Goal: Task Accomplishment & Management: Manage account settings

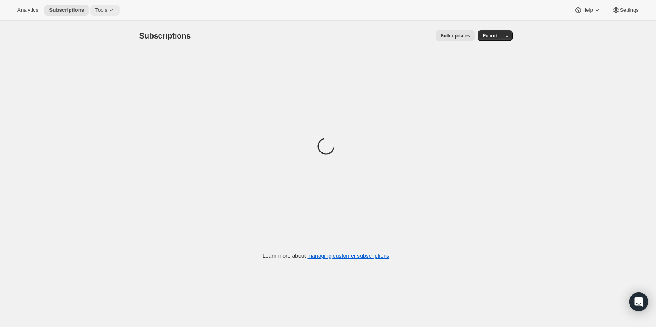
click at [104, 14] on button "Tools" at bounding box center [104, 10] width 29 height 11
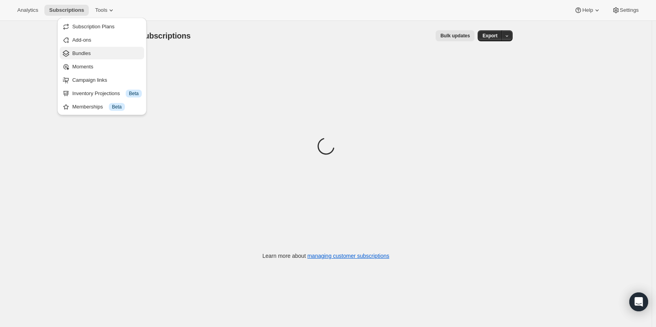
click at [103, 55] on span "Bundles" at bounding box center [106, 53] width 69 height 8
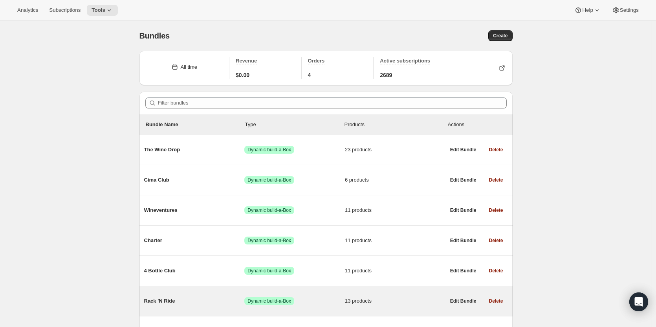
click at [258, 287] on div "Rack 'N Ride Success Dynamic build-a-Box 13 products Edit Bundle Delete" at bounding box center [325, 301] width 373 height 30
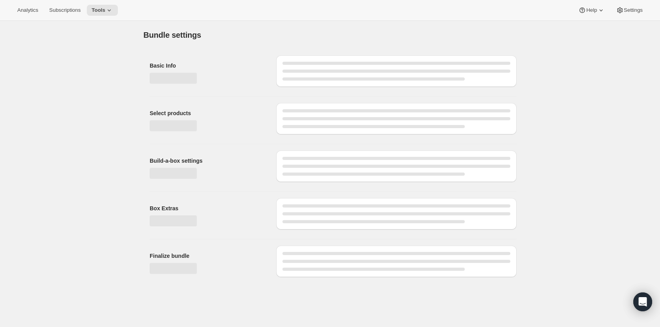
type input "Rack 'N Ride"
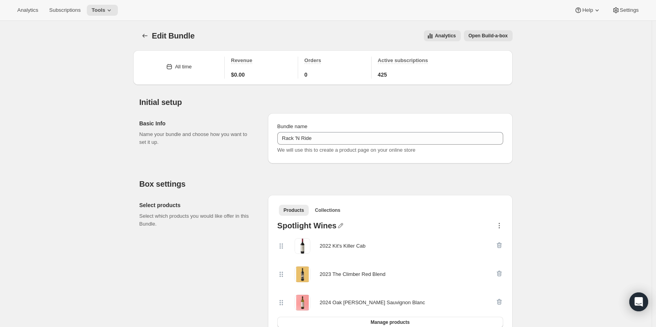
click at [500, 227] on icon "button" at bounding box center [499, 225] width 8 height 8
drag, startPoint x: 654, startPoint y: 63, endPoint x: 651, endPoint y: 79, distance: 16.1
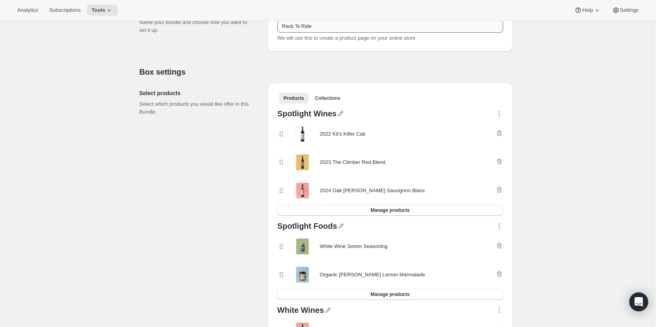
scroll to position [110, 0]
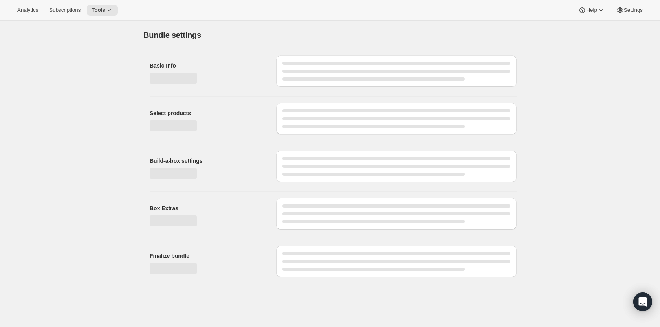
type input "Rack 'N Ride"
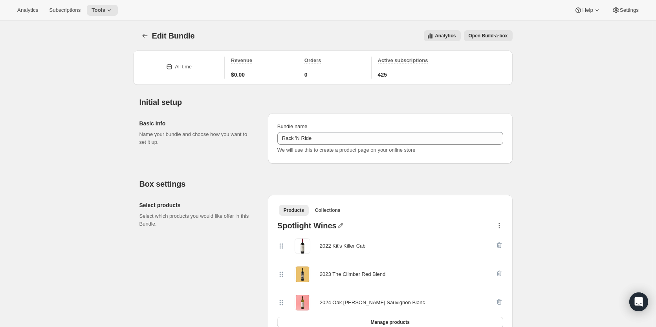
click at [503, 226] on icon "button" at bounding box center [499, 225] width 8 height 8
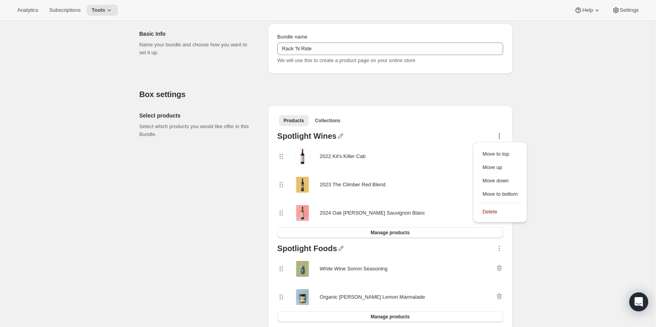
scroll to position [88, 0]
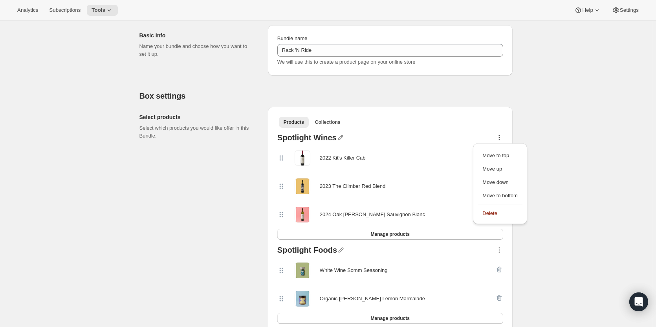
click at [500, 139] on icon "button" at bounding box center [499, 137] width 8 height 8
click at [443, 232] on button "Manage products" at bounding box center [390, 234] width 226 height 11
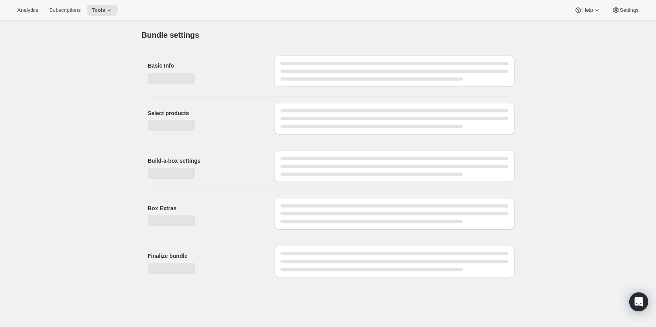
scroll to position [0, 0]
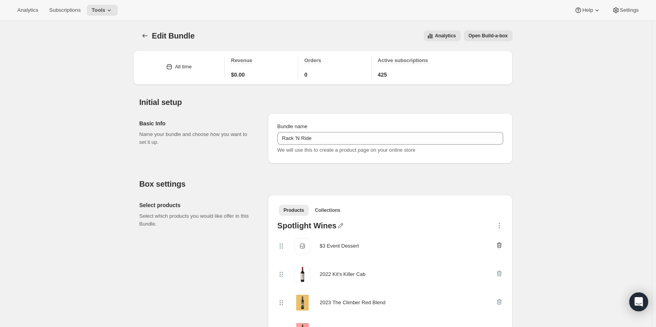
click at [500, 245] on icon "button" at bounding box center [499, 245] width 8 height 8
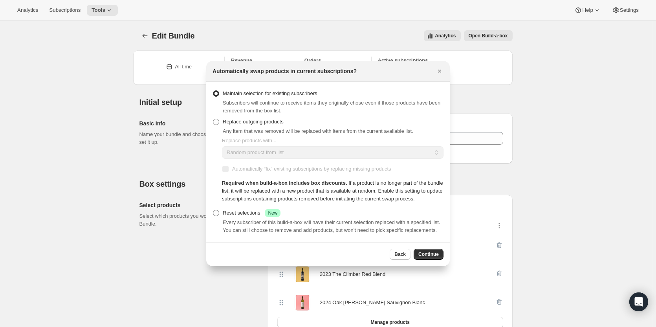
click at [230, 225] on span "Every subscriber of this build-a-box will have their current selection replaced…" at bounding box center [331, 226] width 217 height 14
click at [221, 212] on label "Reset selections Success New" at bounding box center [246, 212] width 68 height 11
click at [213, 210] on input "Reset selections Success New" at bounding box center [213, 210] width 0 height 0
radio input "true"
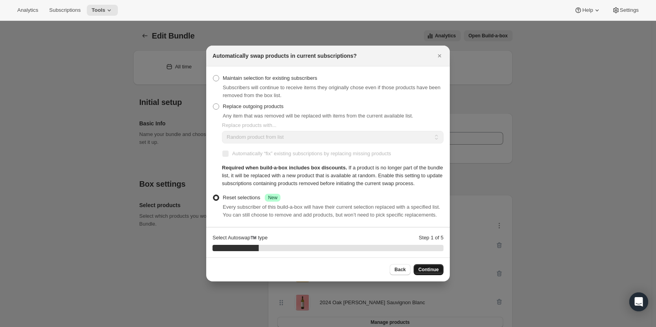
click at [435, 271] on span "Continue" at bounding box center [428, 269] width 20 height 6
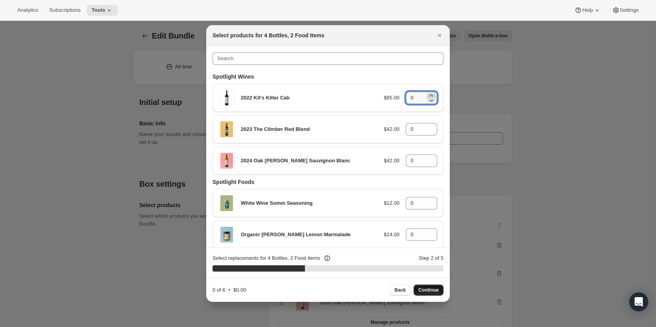
click at [429, 95] on icon ":r1h:" at bounding box center [431, 95] width 4 height 2
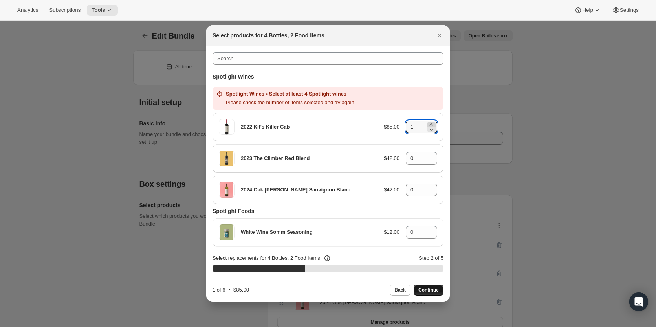
click at [428, 124] on icon ":r1h:" at bounding box center [431, 125] width 8 height 8
type input "2"
click at [428, 155] on icon ":r1h:" at bounding box center [431, 156] width 8 height 8
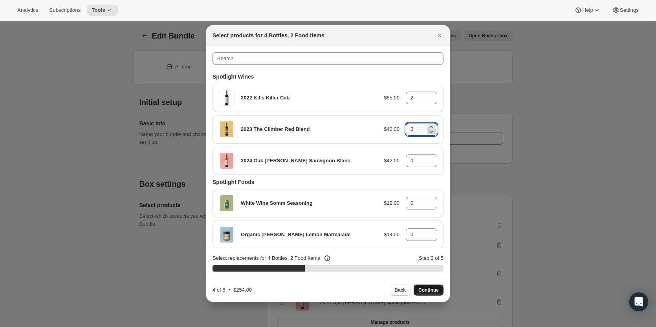
click at [429, 133] on icon ":r1h:" at bounding box center [431, 132] width 8 height 8
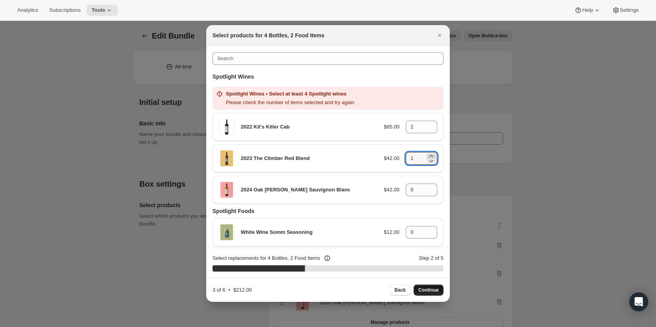
click at [428, 155] on icon ":r1h:" at bounding box center [431, 156] width 8 height 8
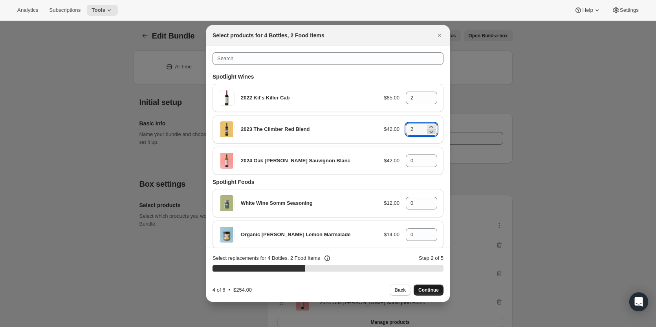
click at [430, 133] on icon ":r1h:" at bounding box center [432, 132] width 4 height 2
type input "1"
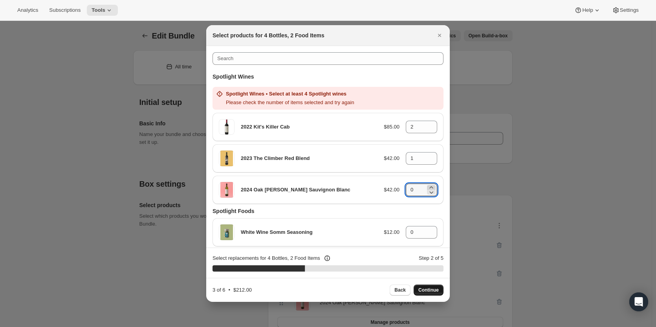
click at [427, 188] on icon ":r1h:" at bounding box center [431, 187] width 8 height 8
type input "1"
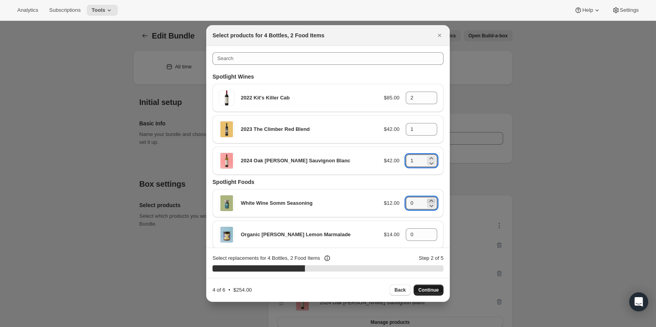
click at [428, 200] on icon ":r1h:" at bounding box center [431, 201] width 8 height 8
type input "1"
click at [427, 231] on icon ":r1h:" at bounding box center [431, 232] width 8 height 8
type input "1"
click at [423, 289] on span "Continue" at bounding box center [428, 290] width 20 height 6
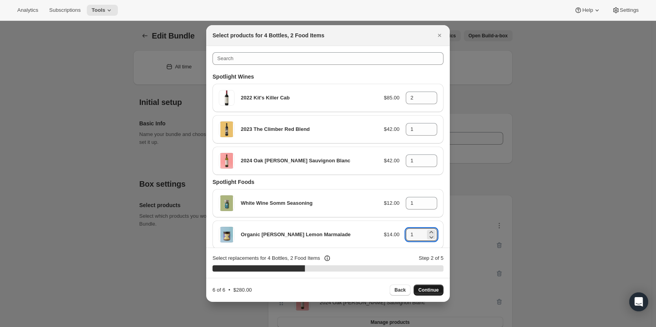
type input "0"
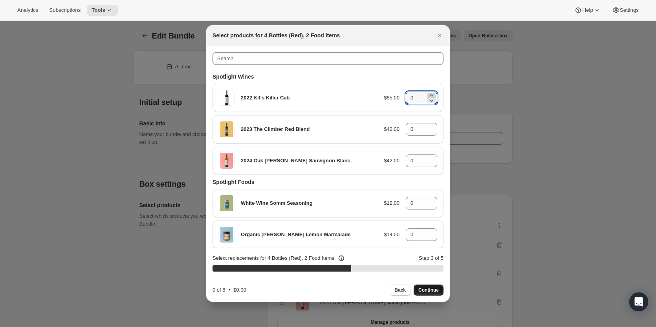
click at [430, 96] on icon ":r1h:" at bounding box center [431, 95] width 8 height 8
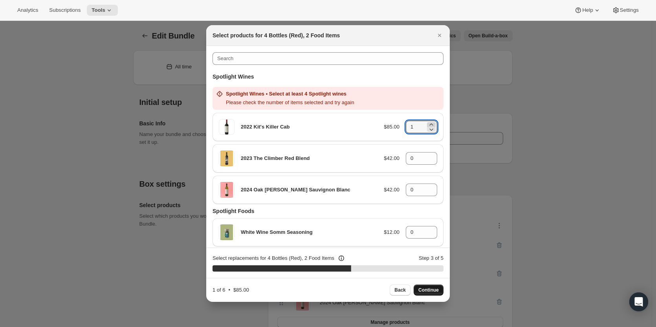
click at [428, 124] on icon ":r1h:" at bounding box center [431, 125] width 8 height 8
type input "2"
click at [428, 154] on icon ":r1h:" at bounding box center [431, 156] width 8 height 8
click at [427, 156] on icon ":r1h:" at bounding box center [431, 156] width 8 height 8
type input "2"
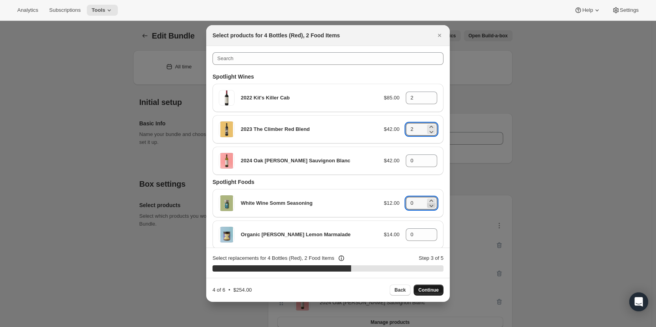
click at [427, 202] on icon ":r1h:" at bounding box center [431, 205] width 8 height 8
click at [428, 199] on icon ":r1h:" at bounding box center [431, 201] width 8 height 8
type input "1"
click at [429, 232] on icon ":r1h:" at bounding box center [431, 232] width 4 height 2
type input "1"
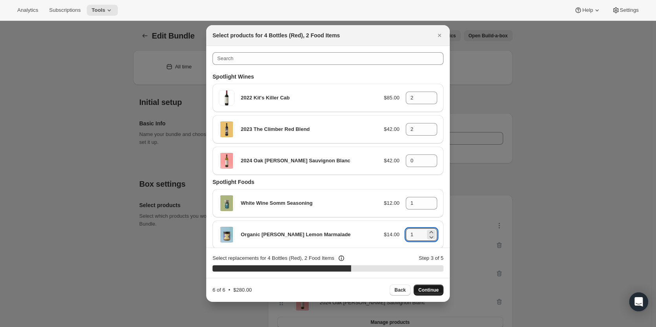
click at [433, 291] on span "Continue" at bounding box center [428, 290] width 20 height 6
type input "0"
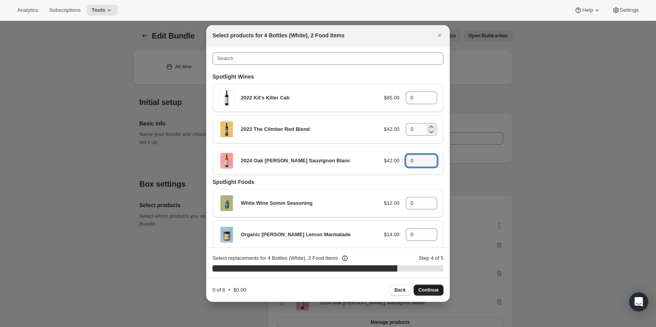
click at [428, 159] on icon ":r1h:" at bounding box center [431, 158] width 8 height 8
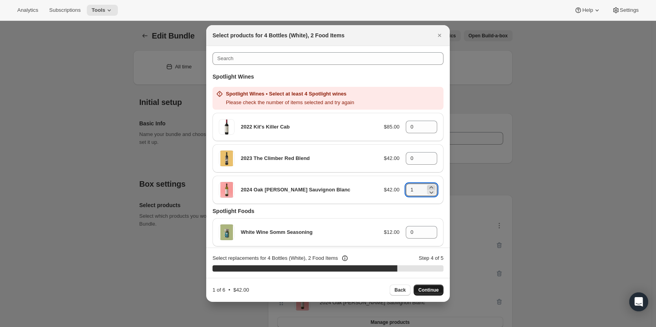
click at [427, 187] on icon ":r1h:" at bounding box center [431, 187] width 8 height 8
type input "4"
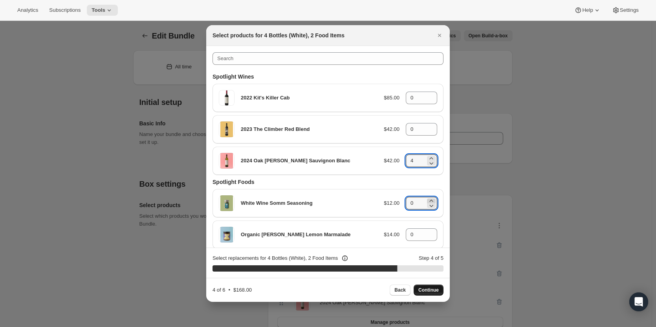
click at [429, 200] on icon ":r1h:" at bounding box center [431, 201] width 8 height 8
type input "1"
click at [427, 231] on icon ":r1h:" at bounding box center [431, 232] width 8 height 8
type input "1"
click at [426, 286] on button "Continue" at bounding box center [428, 289] width 30 height 11
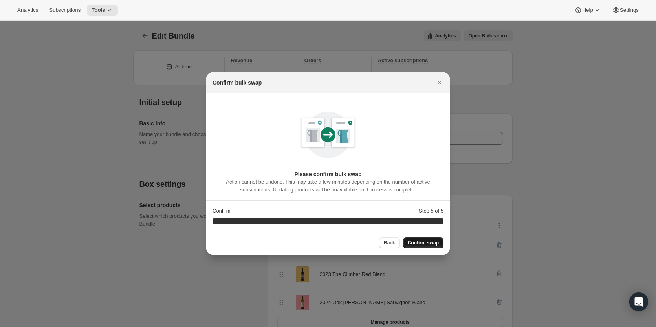
click at [432, 243] on span "Confirm swap" at bounding box center [423, 243] width 31 height 6
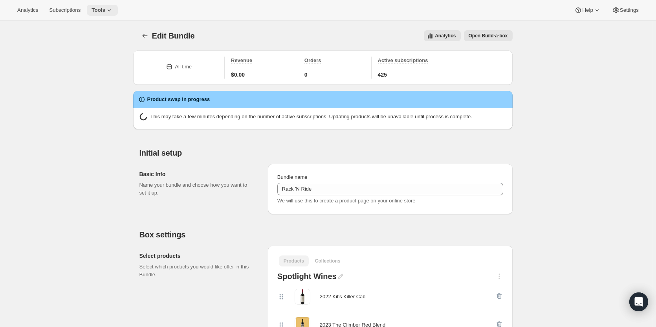
click at [92, 5] on button "Tools" at bounding box center [102, 10] width 31 height 11
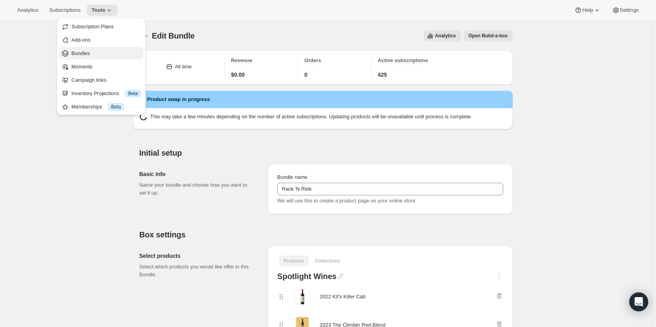
click at [91, 52] on span "Bundles" at bounding box center [105, 53] width 69 height 8
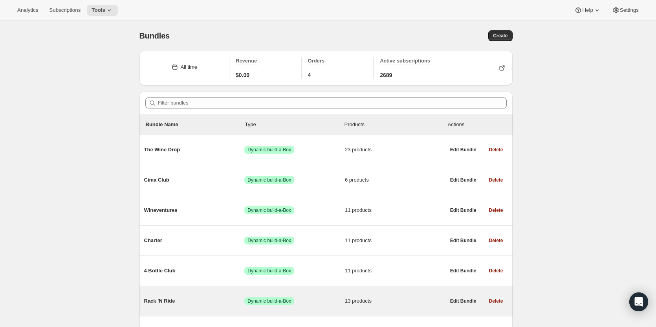
click at [233, 298] on span "Rack 'N Ride" at bounding box center [194, 301] width 101 height 8
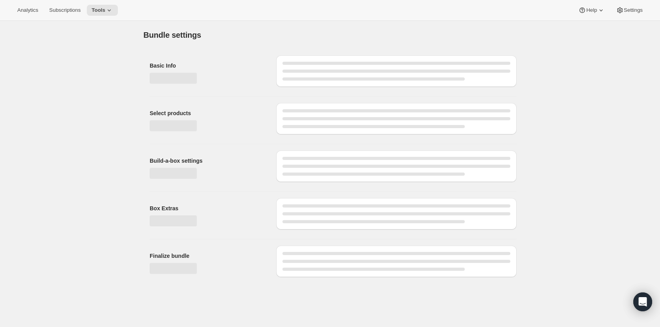
type input "Rack 'N Ride"
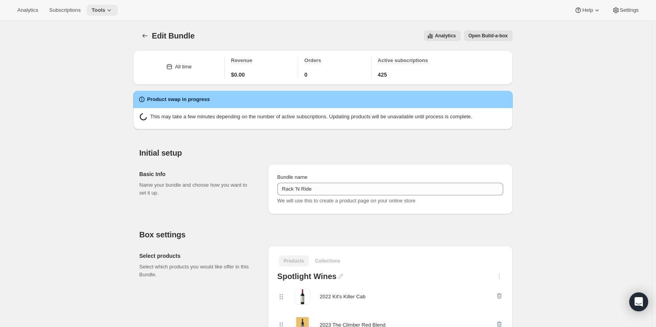
click at [91, 13] on button "Tools" at bounding box center [102, 10] width 31 height 11
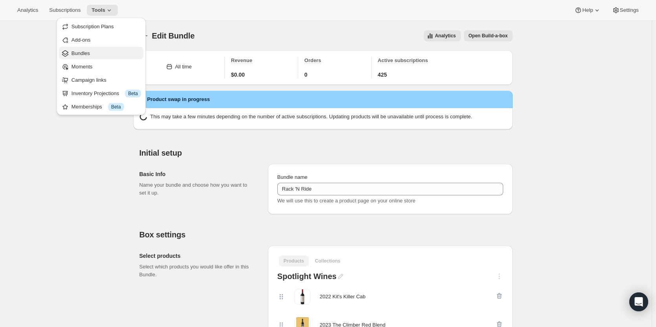
click at [78, 55] on span "Bundles" at bounding box center [80, 53] width 18 height 6
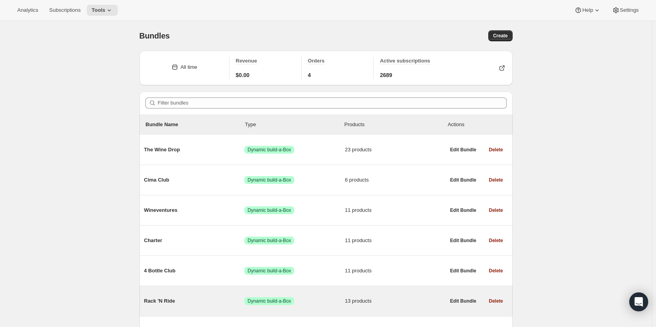
click at [343, 291] on div "Rack 'N Ride Success Dynamic build-a-Box 13 products" at bounding box center [294, 301] width 301 height 20
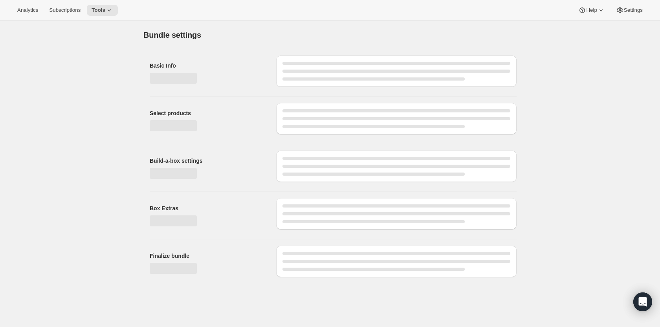
type input "Rack 'N Ride"
